Goal: Find specific page/section: Find specific page/section

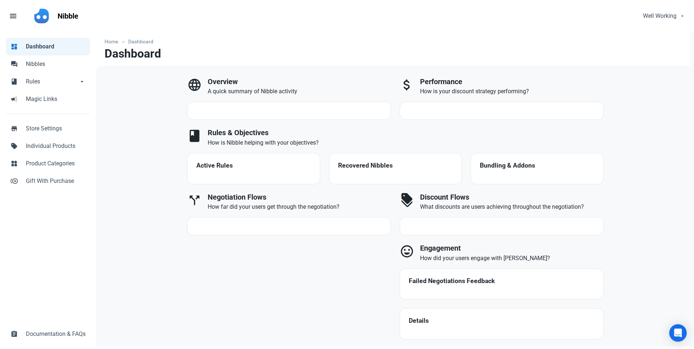
select select "7d"
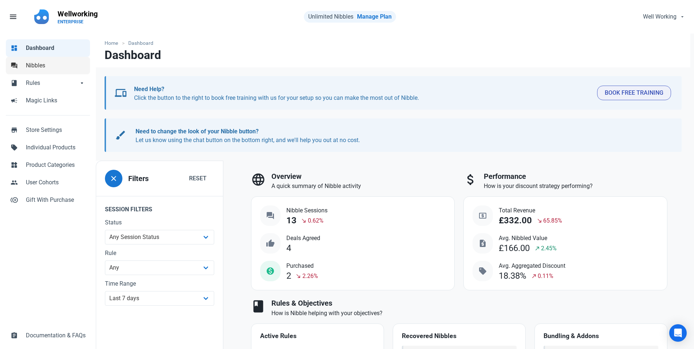
click at [29, 65] on span "Nibbles" at bounding box center [56, 65] width 60 height 9
